Goal: Information Seeking & Learning: Check status

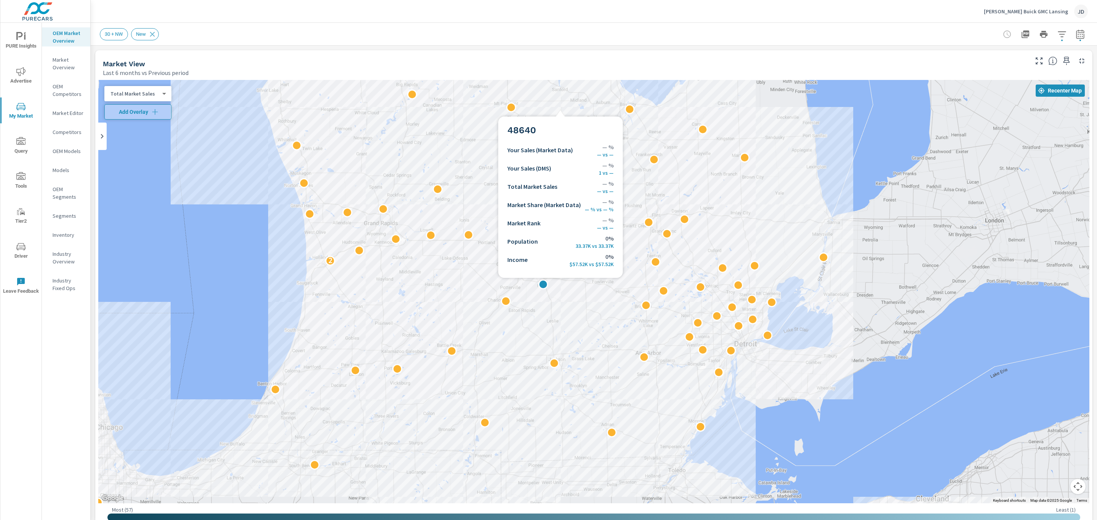
scroll to position [743, 0]
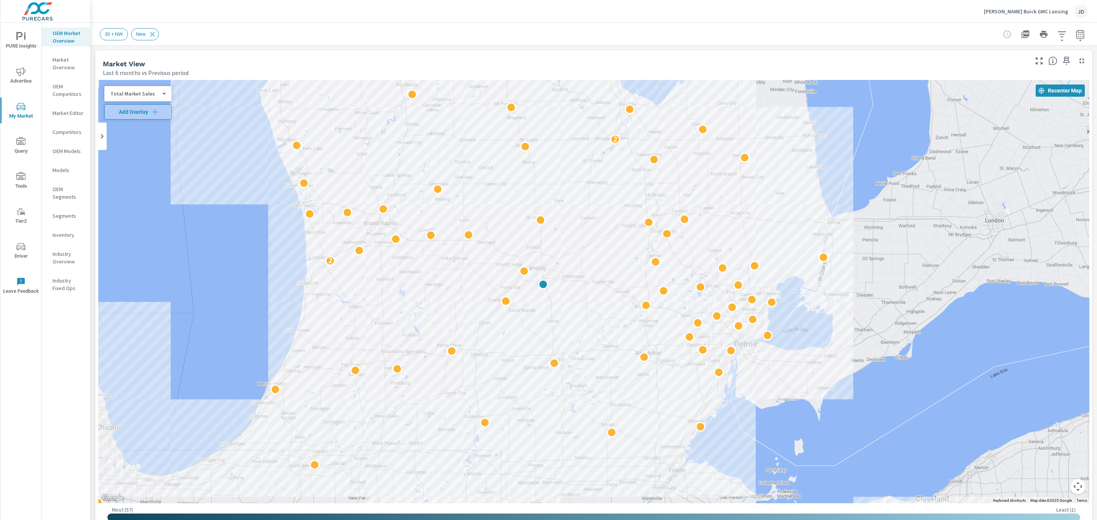
click at [1060, 14] on p "LaFontaine Buick GMC Lansing" at bounding box center [1026, 11] width 84 height 7
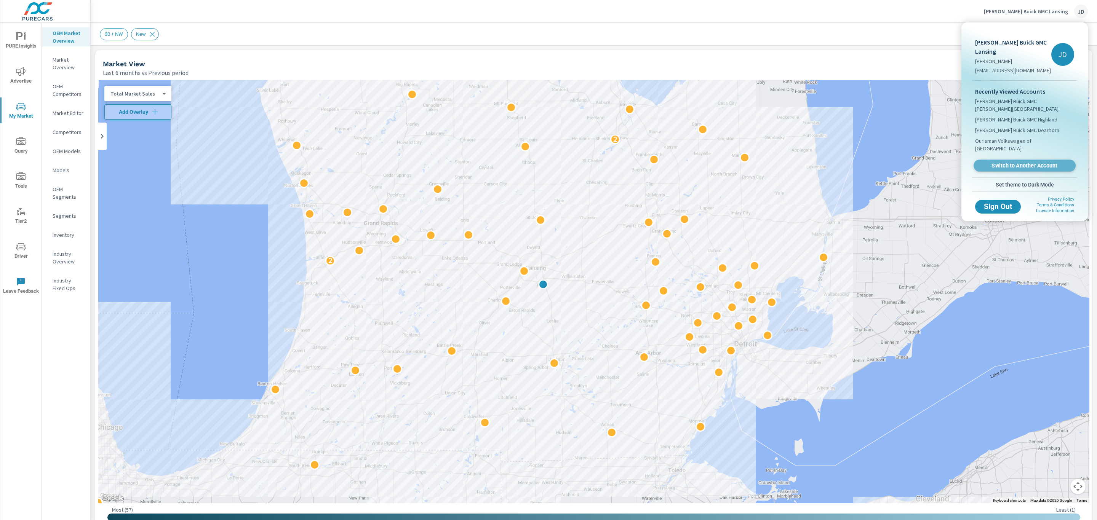
click at [1030, 162] on span "Switch to Another Account" at bounding box center [1024, 165] width 93 height 7
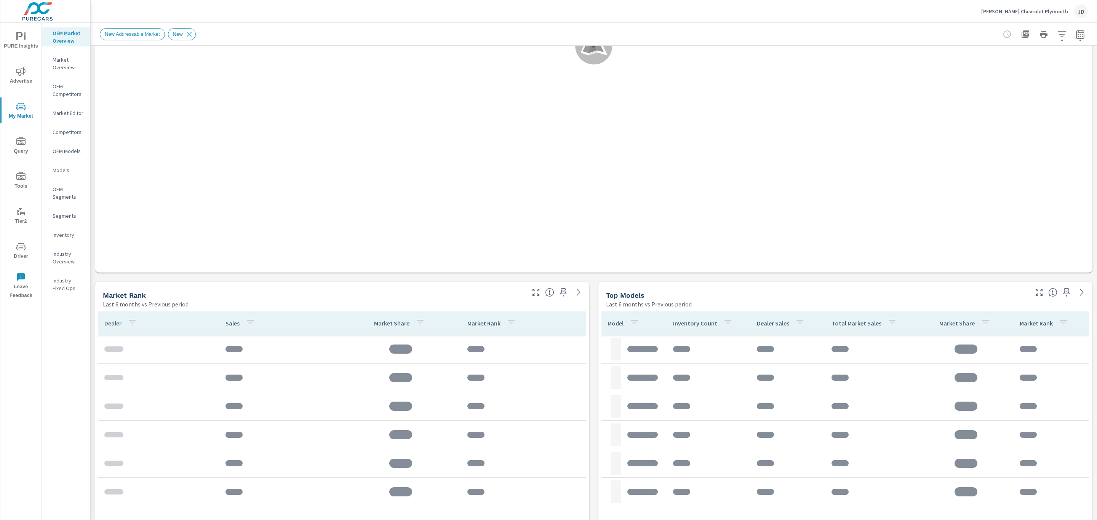
scroll to position [269, 0]
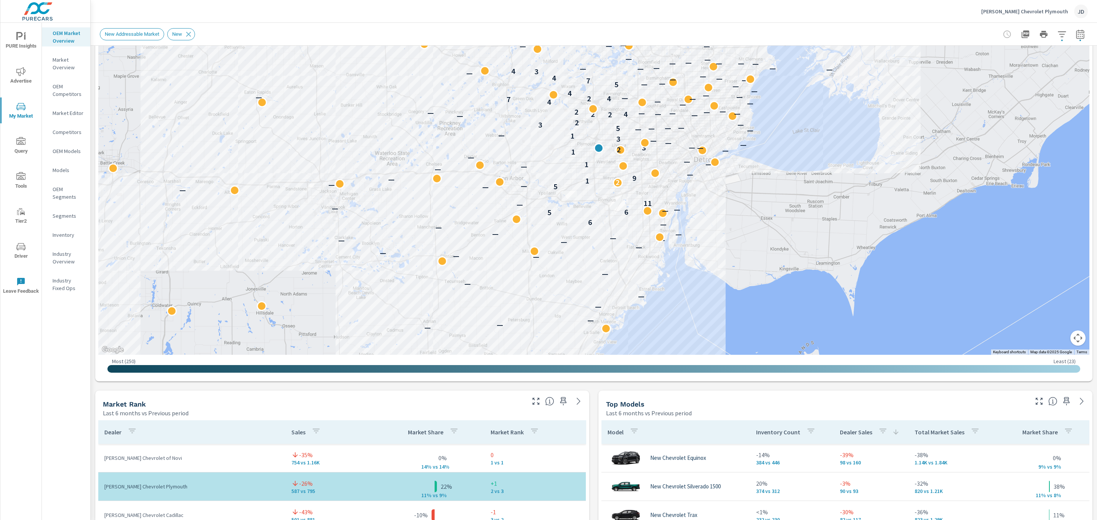
scroll to position [149, 0]
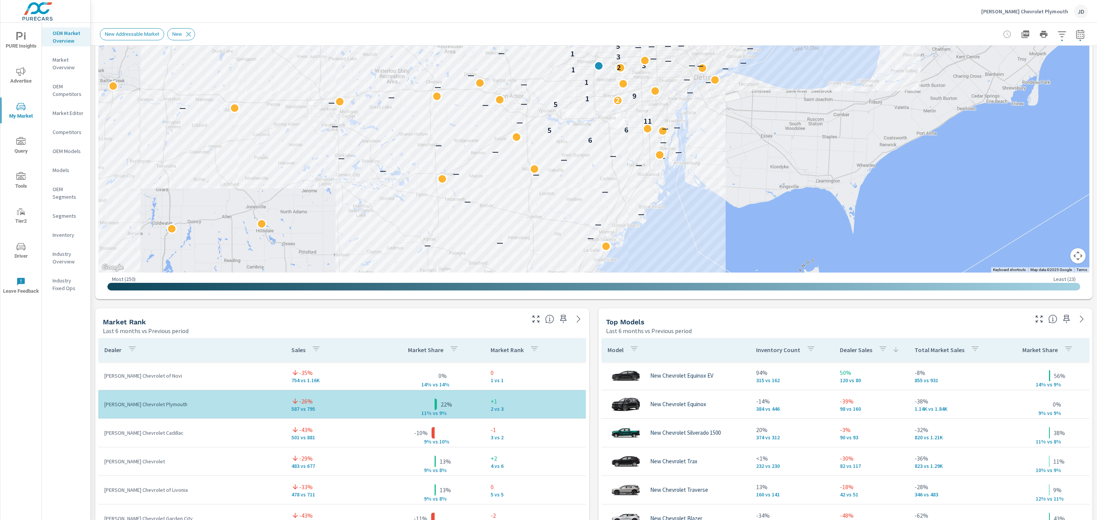
scroll to position [232, 0]
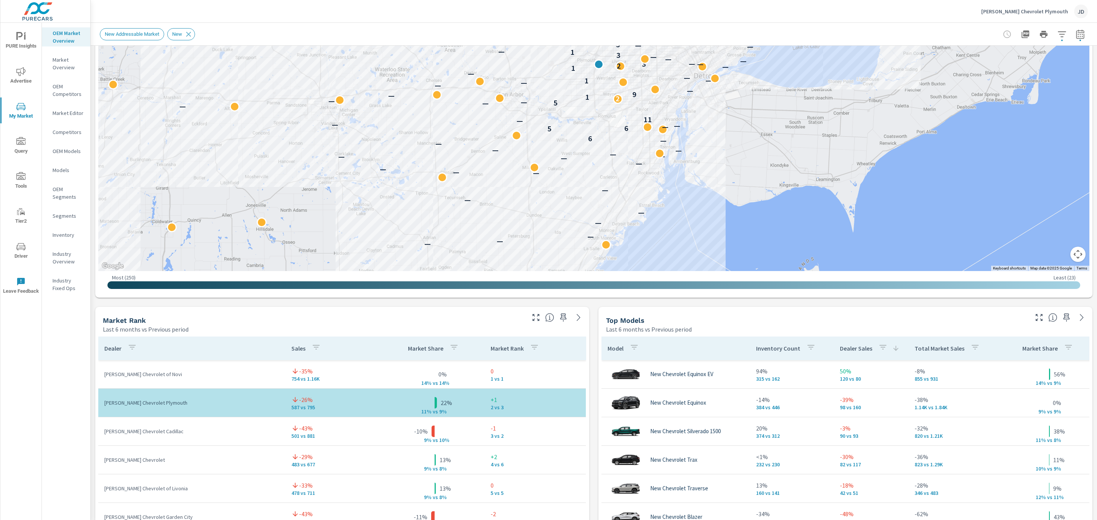
click at [1033, 312] on button "button" at bounding box center [1039, 318] width 12 height 12
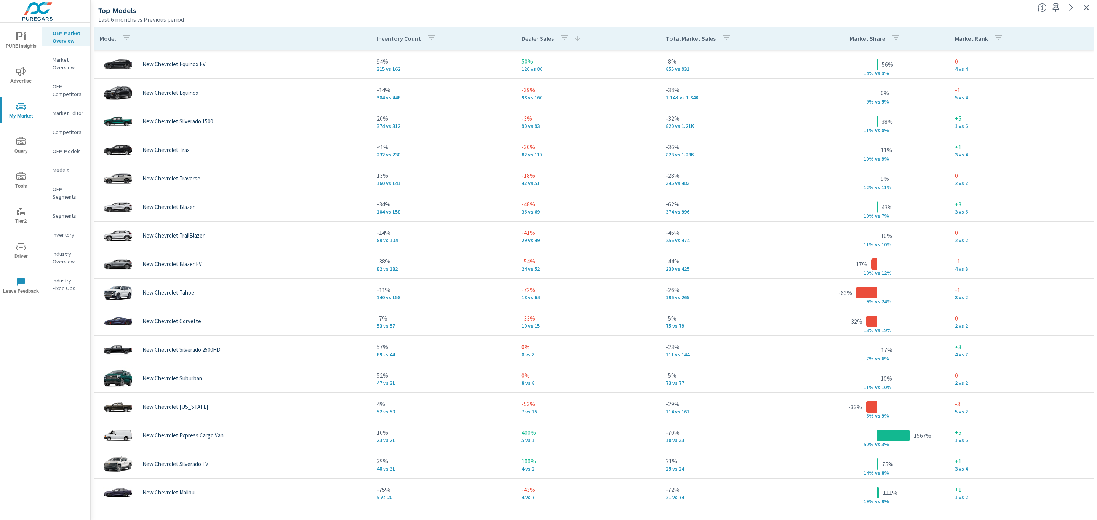
click at [1087, 9] on icon "button" at bounding box center [1086, 7] width 9 height 9
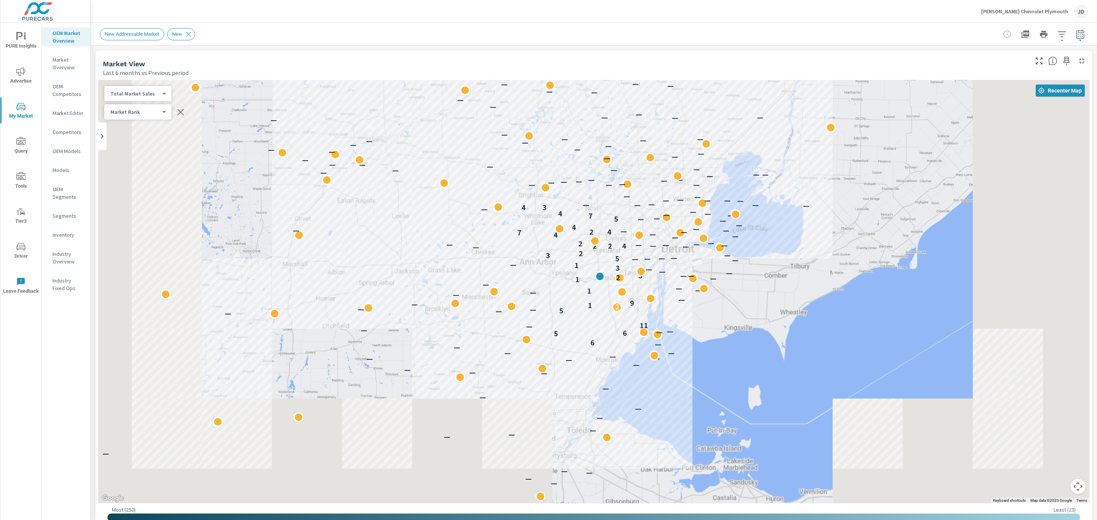
scroll to position [192, 0]
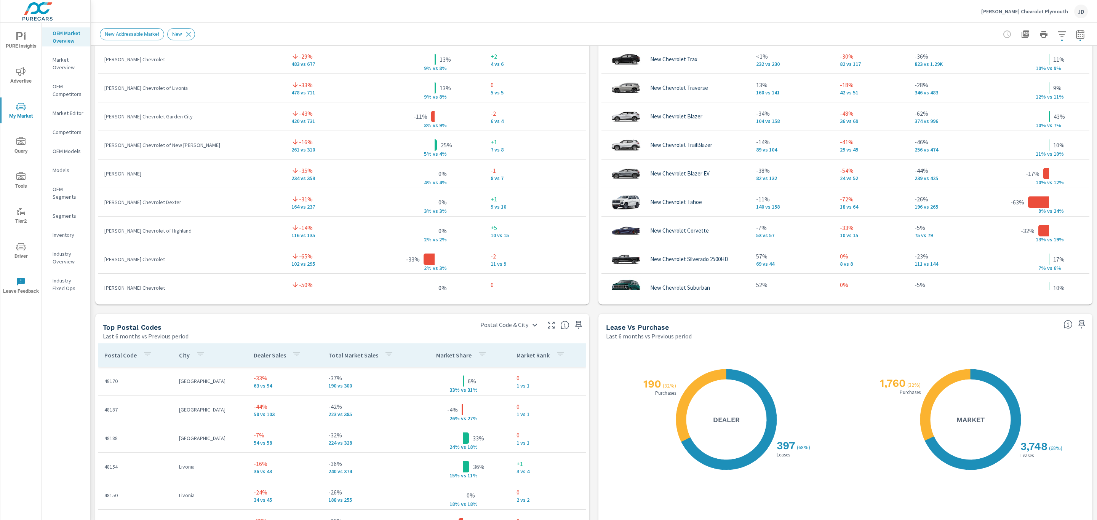
scroll to position [633, 0]
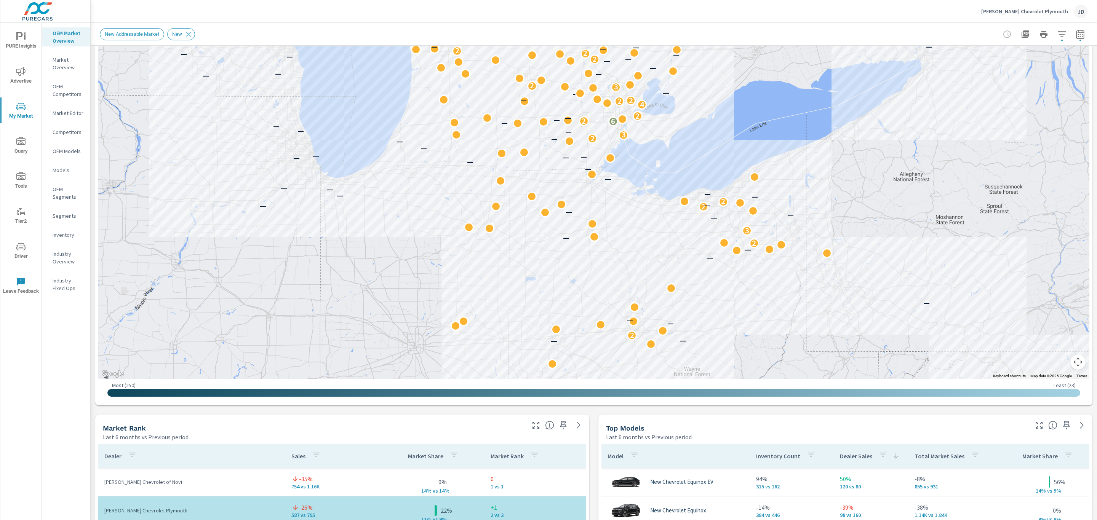
scroll to position [124, 0]
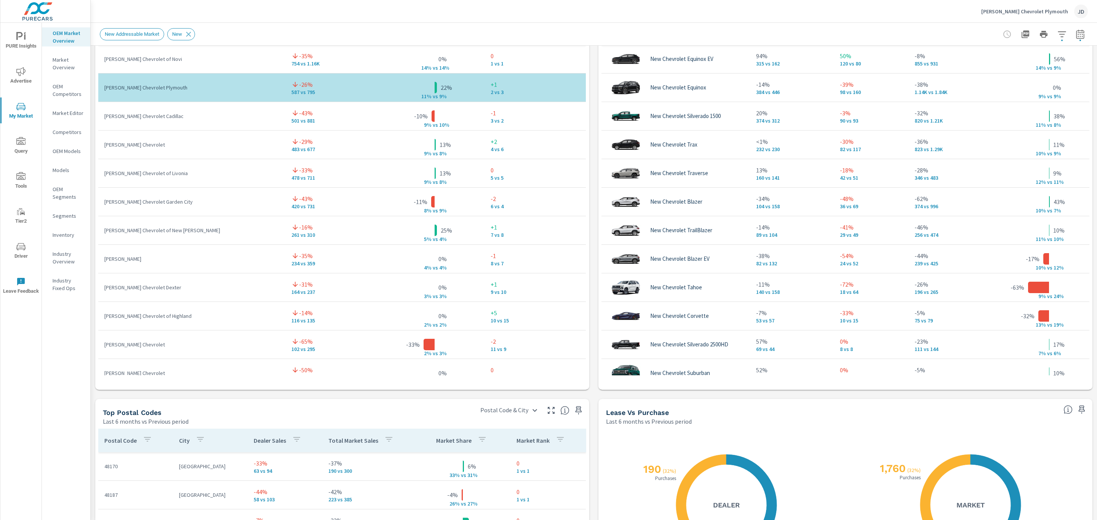
scroll to position [592, 0]
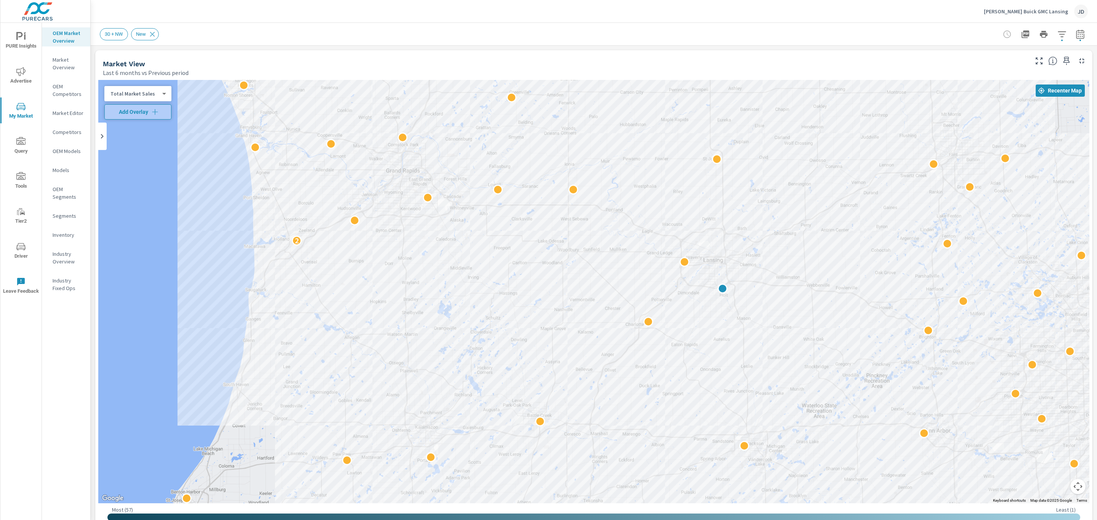
scroll to position [743, 0]
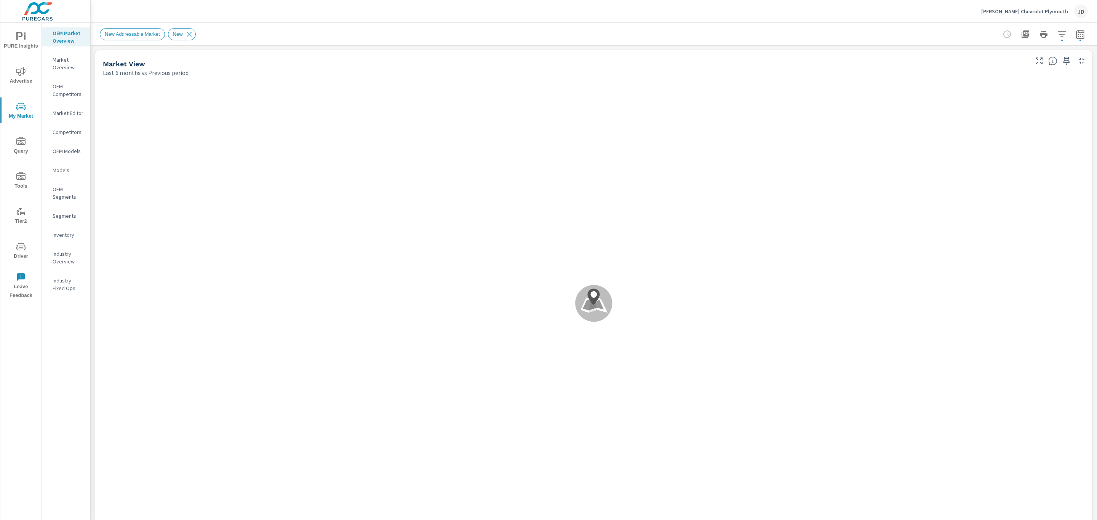
scroll to position [29, 0]
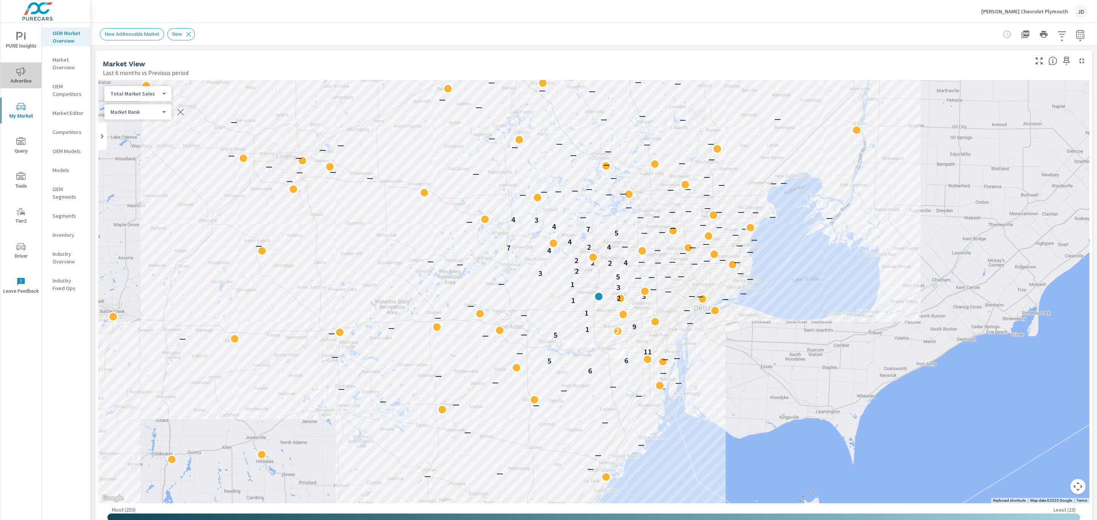
click at [20, 75] on icon "nav menu" at bounding box center [20, 71] width 9 height 9
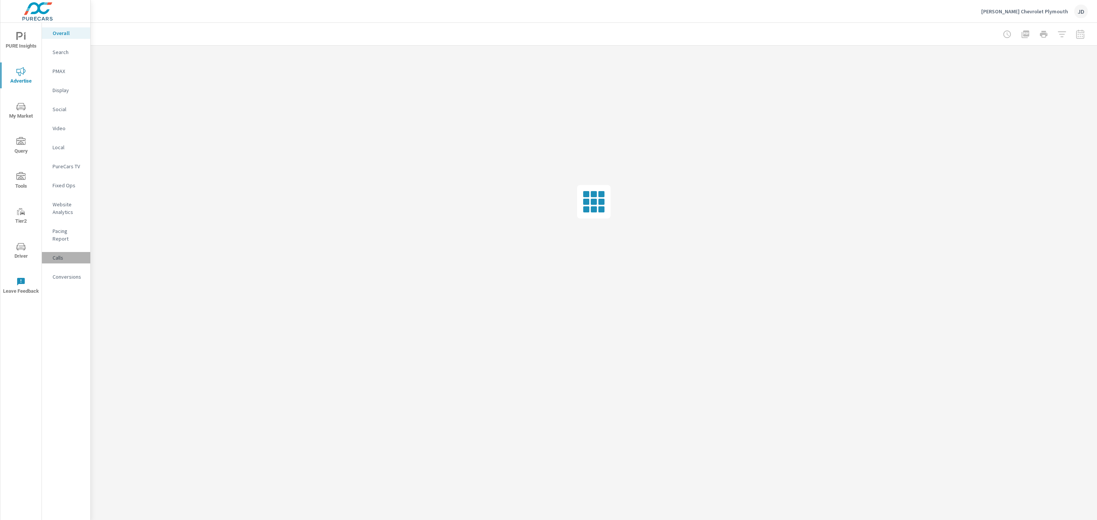
click at [59, 254] on p "Calls" at bounding box center [69, 258] width 32 height 8
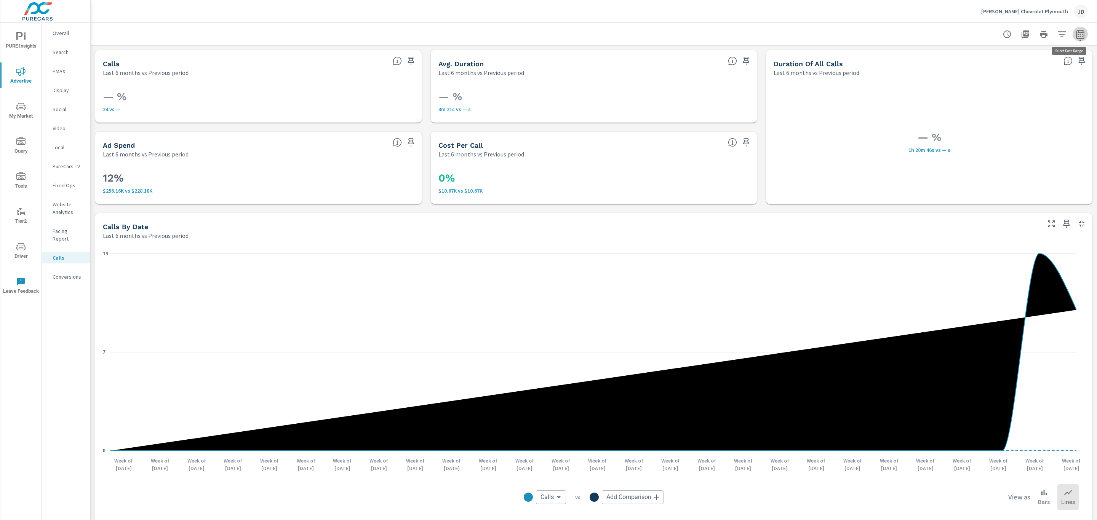
click at [1073, 39] on button "button" at bounding box center [1080, 34] width 15 height 15
select select "Last 6 months"
select select "Previous period"
click at [1041, 68] on select "Custom [DATE] Last week Last 7 days Last 14 days Last 30 days Last 45 days Last…" at bounding box center [1010, 65] width 76 height 15
click at [972, 58] on select "Custom [DATE] Last week Last 7 days Last 14 days Last 30 days Last 45 days Last…" at bounding box center [1010, 65] width 76 height 15
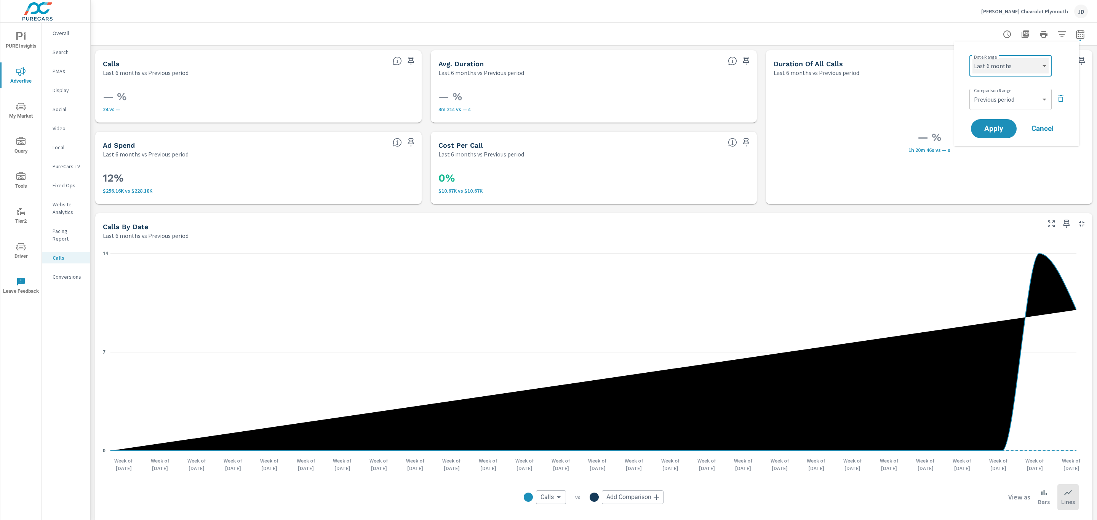
select select "Last month"
click at [1025, 101] on select "Custom Previous period Previous month Previous year" at bounding box center [1010, 99] width 76 height 15
click at [972, 92] on select "Custom Previous period Previous month Previous year" at bounding box center [1010, 99] width 76 height 15
select select "Previous month"
click at [1005, 133] on button "Apply" at bounding box center [993, 129] width 47 height 20
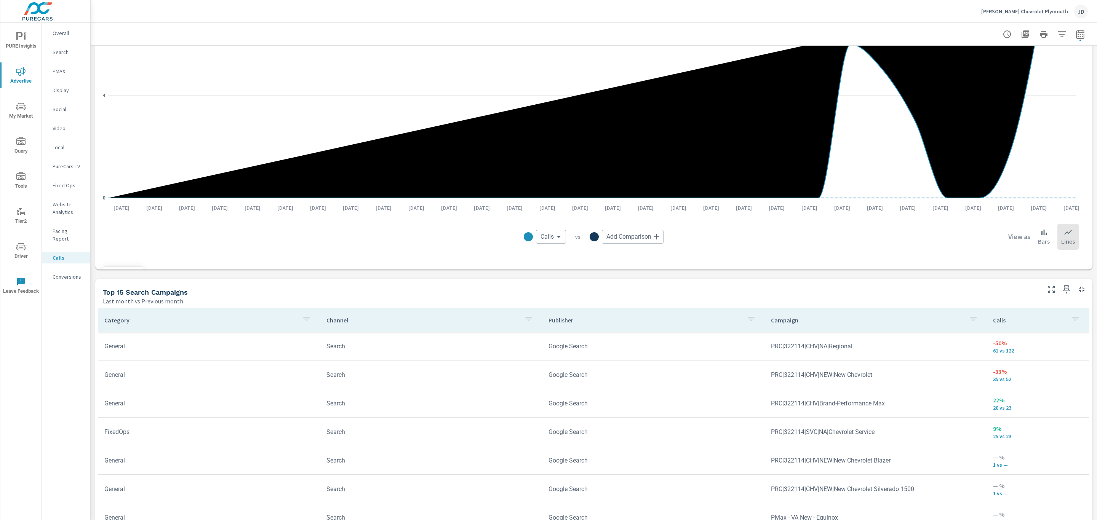
scroll to position [259, 0]
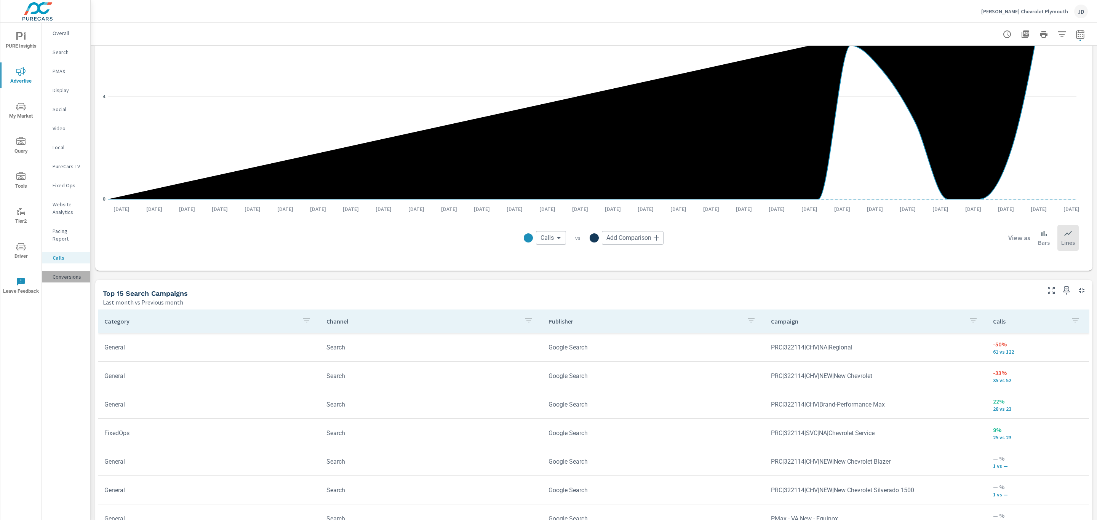
click at [65, 273] on p "Conversions" at bounding box center [69, 277] width 32 height 8
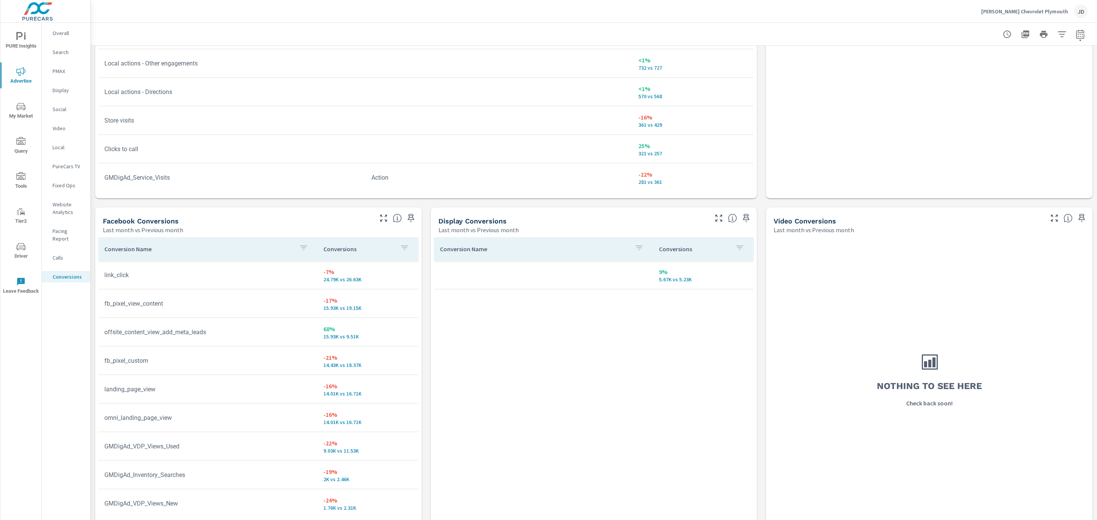
scroll to position [577, 0]
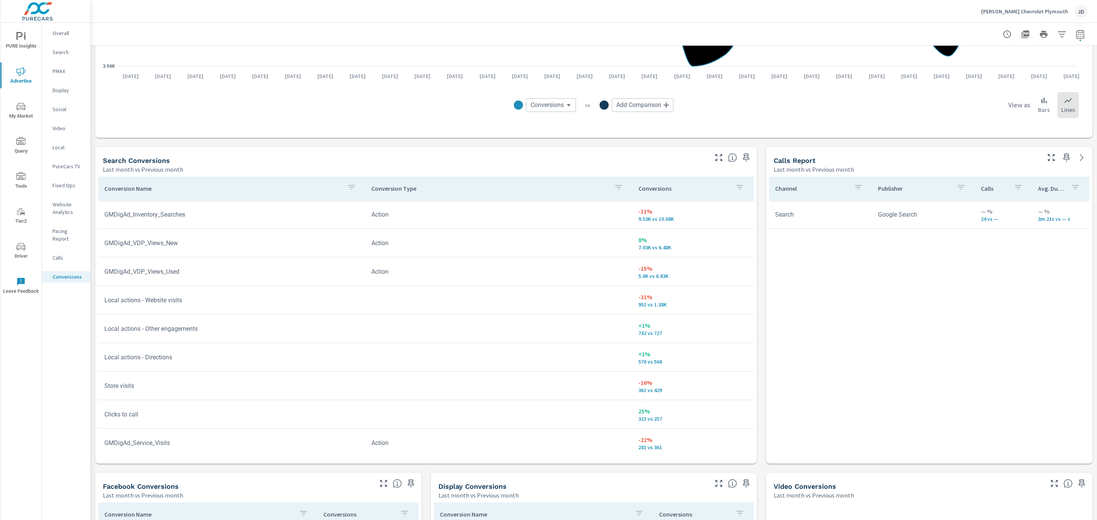
scroll to position [235, 0]
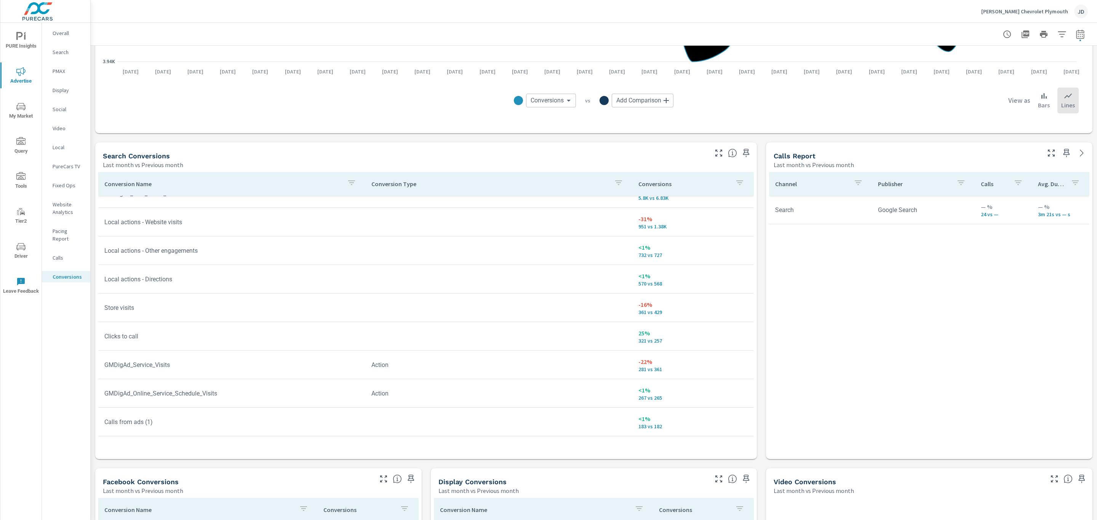
scroll to position [321, 0]
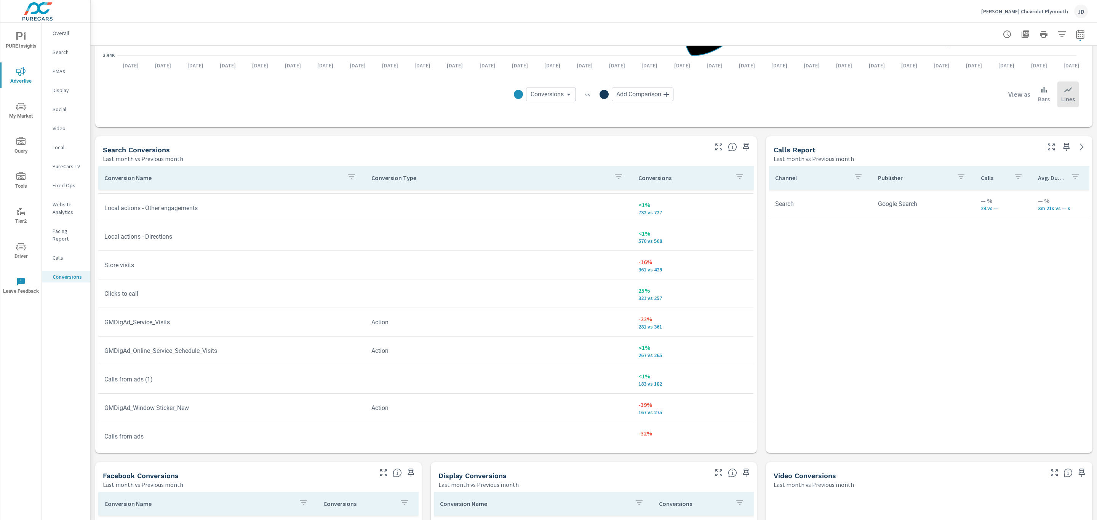
scroll to position [112, 0]
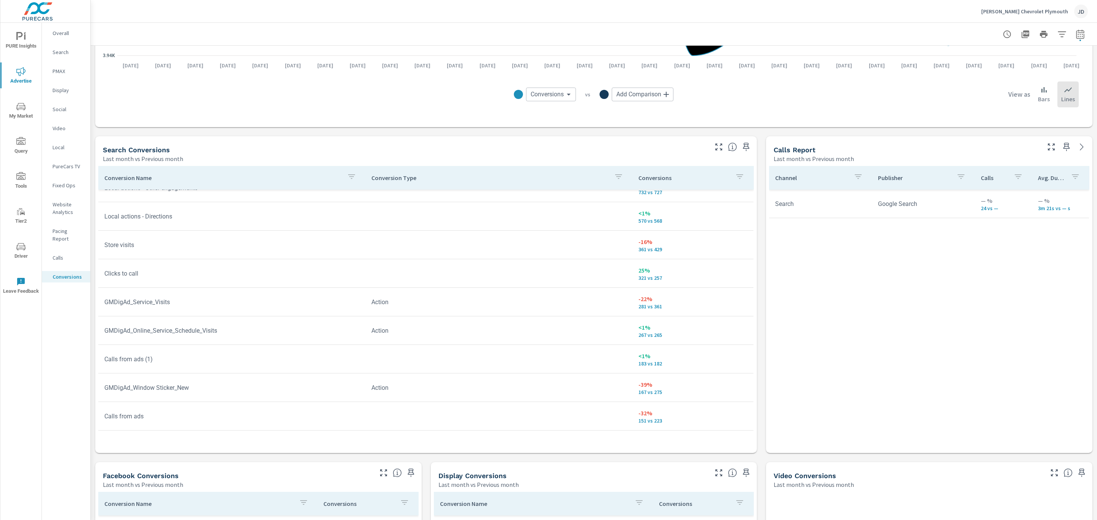
scroll to position [133, 0]
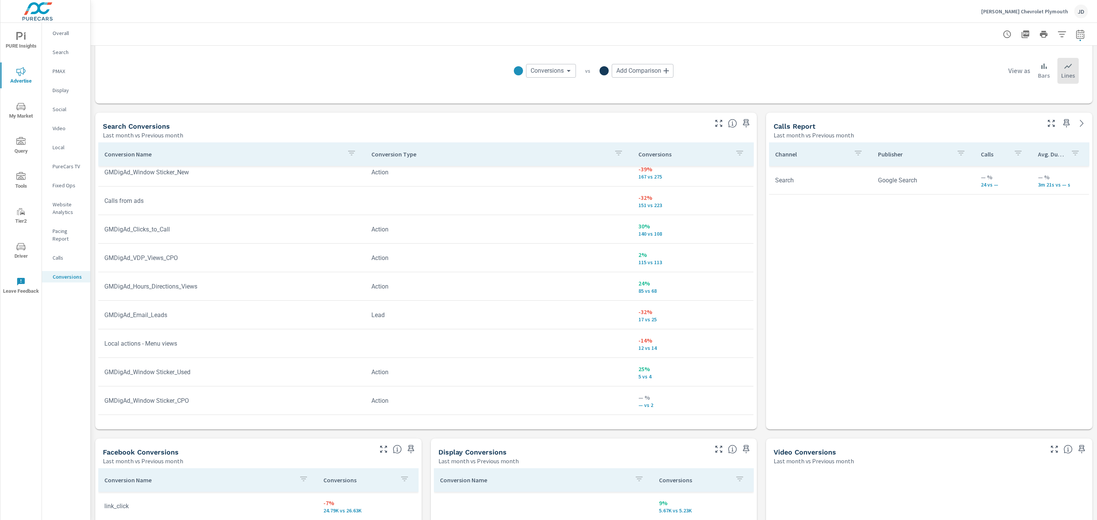
scroll to position [345, 0]
click at [63, 52] on p "Search" at bounding box center [69, 52] width 32 height 8
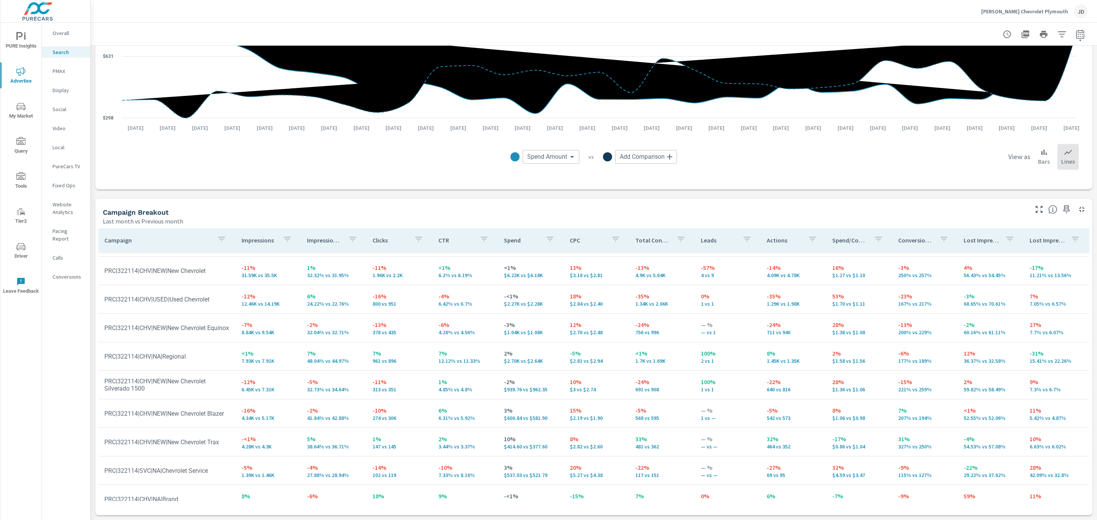
scroll to position [24, 0]
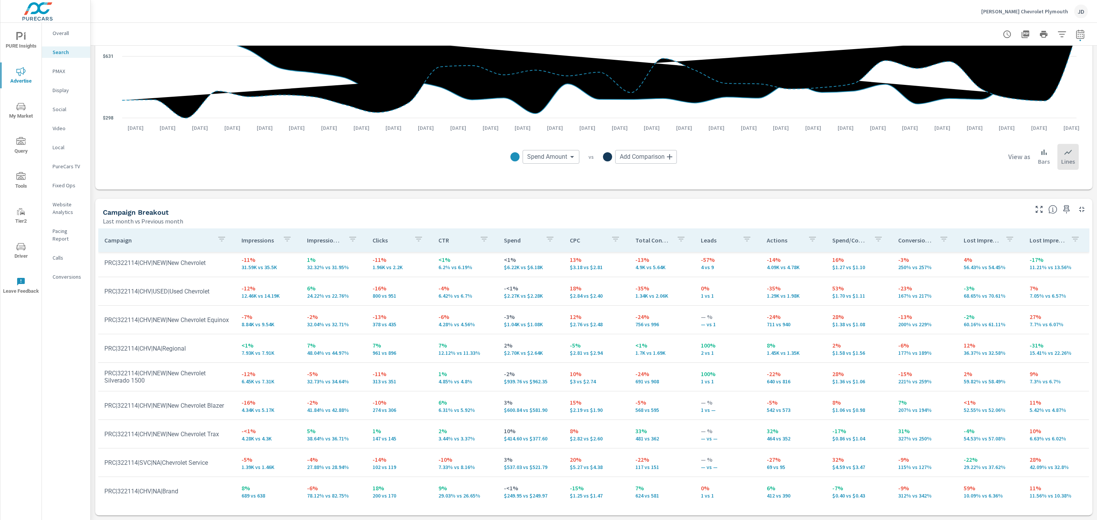
scroll to position [31, 0]
